Goal: Task Accomplishment & Management: Use online tool/utility

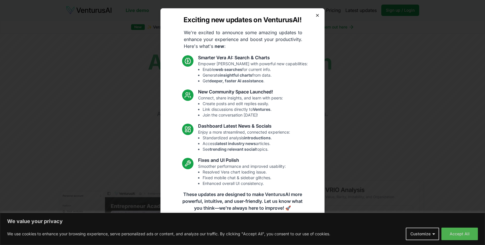
click at [318, 16] on icon "button" at bounding box center [318, 15] width 2 height 2
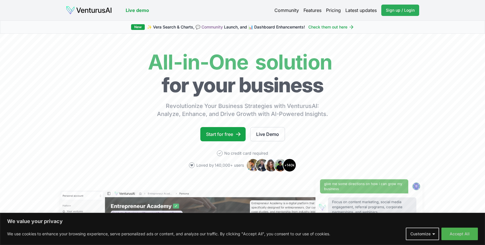
click at [393, 9] on span "Sign up / Login" at bounding box center [400, 10] width 29 height 6
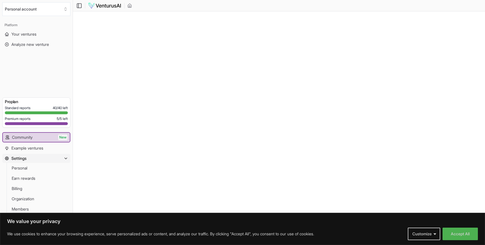
scroll to position [0, 0]
click at [22, 189] on span "Billing" at bounding box center [17, 189] width 11 height 6
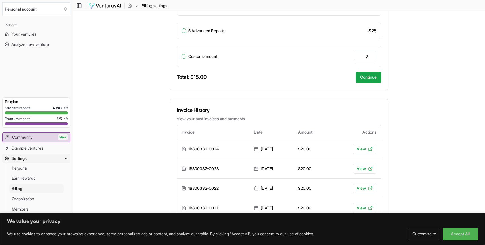
scroll to position [216, 0]
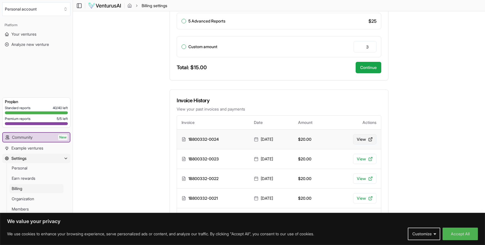
click at [366, 140] on link "View" at bounding box center [364, 139] width 23 height 10
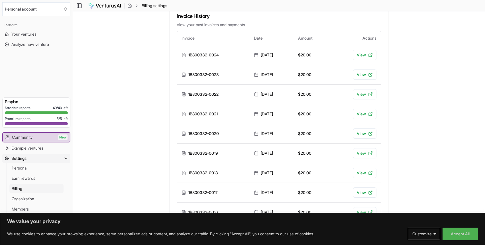
scroll to position [300, 0]
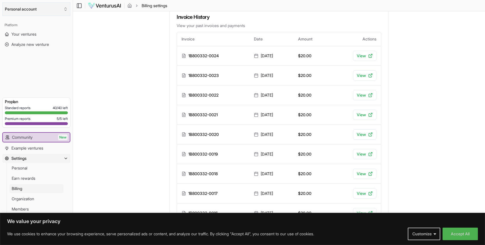
click at [65, 9] on icon "Select an organization" at bounding box center [65, 9] width 5 height 5
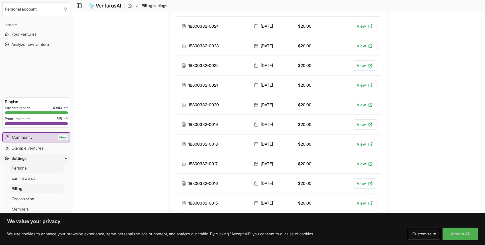
scroll to position [329, 0]
click at [459, 236] on button "Accept All" at bounding box center [460, 234] width 35 height 13
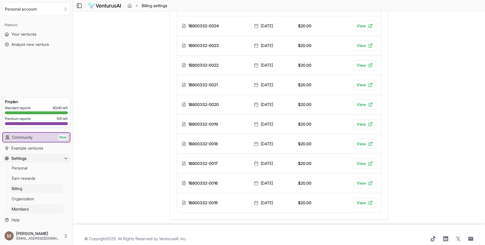
scroll to position [337, 0]
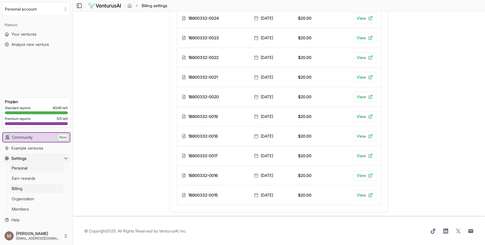
click at [24, 166] on span "Personal" at bounding box center [20, 168] width 16 height 6
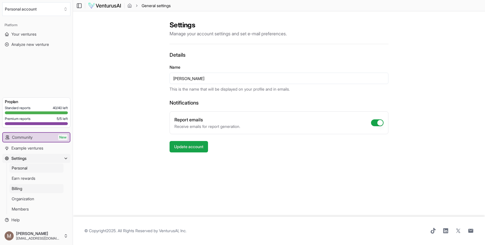
click at [17, 187] on span "Billing" at bounding box center [17, 189] width 11 height 6
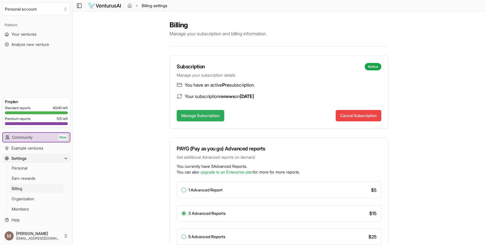
click at [199, 116] on button "Manage Subscription" at bounding box center [201, 115] width 48 height 11
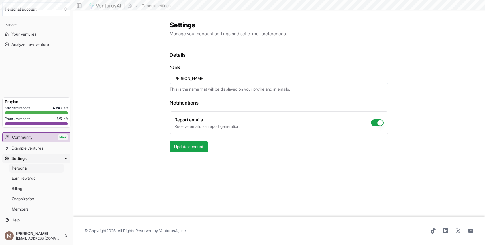
scroll to position [337, 0]
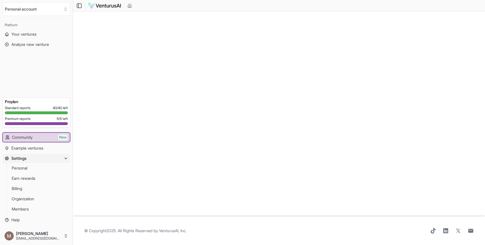
click at [111, 5] on img at bounding box center [104, 5] width 33 height 7
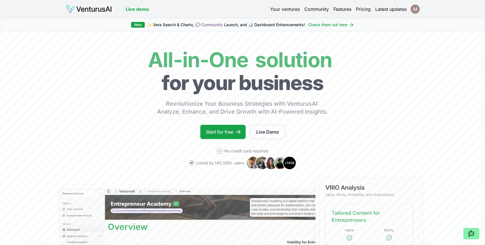
click at [415, 11] on html "We value your privacy We use cookies to enhance your browsing experience, serve…" at bounding box center [242, 122] width 485 height 245
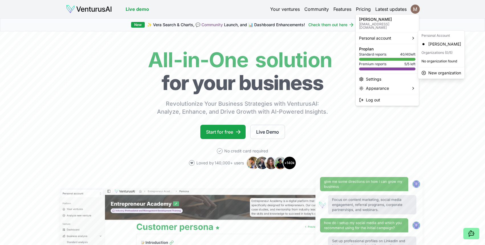
click at [343, 118] on html "We value your privacy We use cookies to enhance your browsing experience, serve…" at bounding box center [242, 122] width 485 height 245
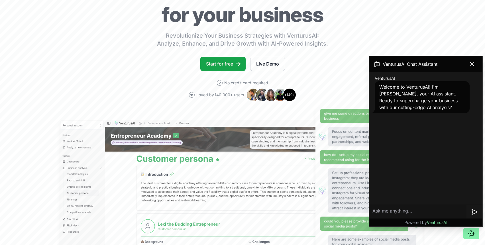
scroll to position [166, 0]
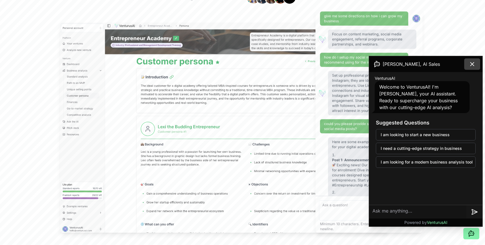
click at [474, 63] on icon at bounding box center [472, 63] width 3 height 3
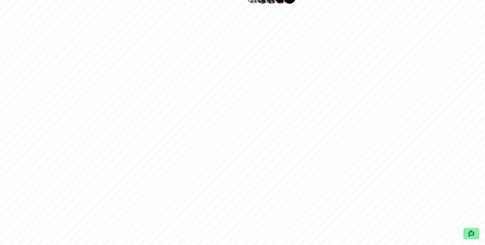
scroll to position [0, 0]
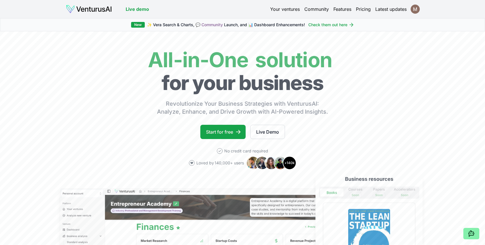
click at [287, 11] on link "Your ventures" at bounding box center [285, 9] width 30 height 7
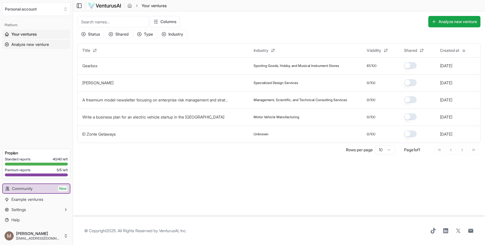
click at [40, 45] on span "Analyze new venture" at bounding box center [30, 45] width 38 height 6
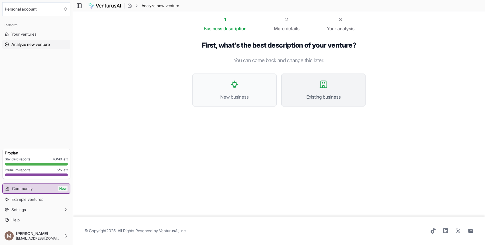
click at [328, 85] on icon at bounding box center [323, 84] width 9 height 9
